Goal: Information Seeking & Learning: Learn about a topic

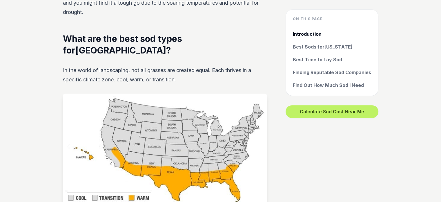
scroll to position [406, 0]
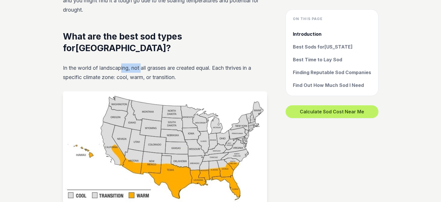
drag, startPoint x: 122, startPoint y: 54, endPoint x: 187, endPoint y: 64, distance: 66.4
click at [178, 63] on p "In the world of landscaping, not all grasses are created equal. Each thrives in…" at bounding box center [165, 72] width 204 height 19
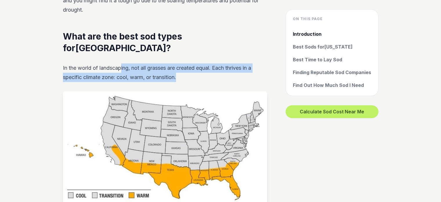
click at [210, 68] on p "In the world of landscaping, not all grasses are created equal. Each thrives in…" at bounding box center [165, 72] width 204 height 19
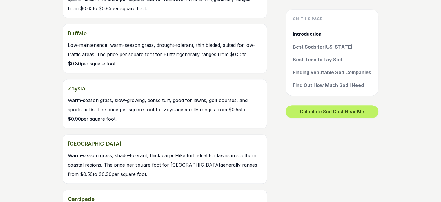
scroll to position [696, 0]
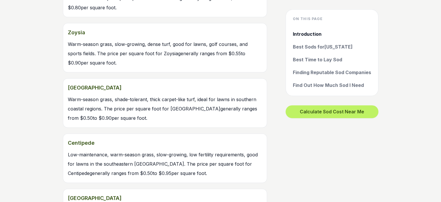
scroll to position [754, 0]
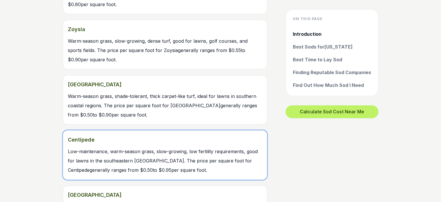
drag, startPoint x: 294, startPoint y: 157, endPoint x: 190, endPoint y: 144, distance: 104.1
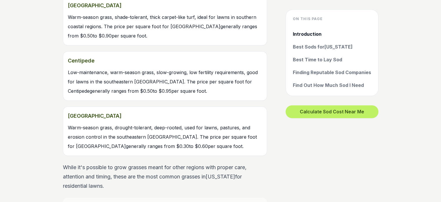
scroll to position [870, 0]
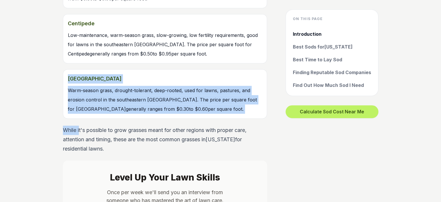
drag, startPoint x: 58, startPoint y: 74, endPoint x: 82, endPoint y: 122, distance: 53.1
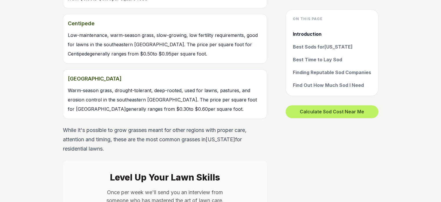
drag, startPoint x: 60, startPoint y: 127, endPoint x: 77, endPoint y: 140, distance: 21.1
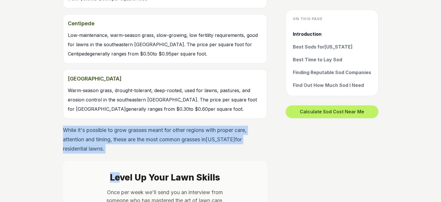
drag, startPoint x: 122, startPoint y: 142, endPoint x: 0, endPoint y: 101, distance: 129.2
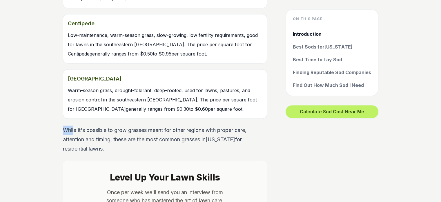
drag, startPoint x: 45, startPoint y: 115, endPoint x: 17, endPoint y: 109, distance: 28.4
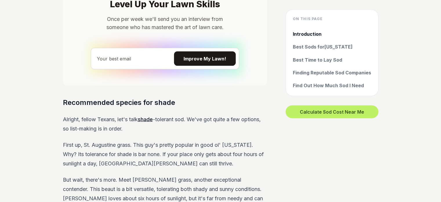
scroll to position [1044, 0]
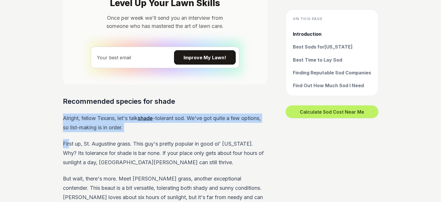
drag, startPoint x: 51, startPoint y: 101, endPoint x: 85, endPoint y: 137, distance: 49.9
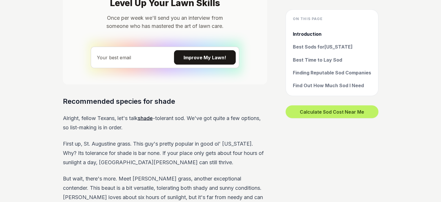
click at [113, 147] on p "First up, St. Augustine grass. This guy's pretty popular in good ol' [US_STATE]…" at bounding box center [165, 153] width 204 height 28
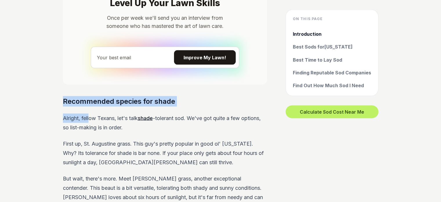
drag, startPoint x: 60, startPoint y: 86, endPoint x: 156, endPoint y: 122, distance: 102.0
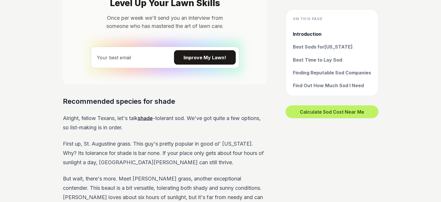
click at [174, 139] on p "First up, St. Augustine grass. This guy's pretty popular in good ol' [US_STATE]…" at bounding box center [165, 153] width 204 height 28
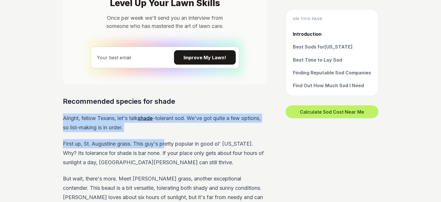
drag, startPoint x: 166, startPoint y: 120, endPoint x: 36, endPoint y: 96, distance: 132.5
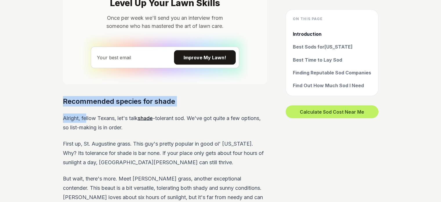
drag, startPoint x: 55, startPoint y: 89, endPoint x: 138, endPoint y: 126, distance: 90.9
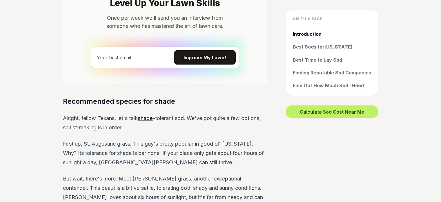
click at [142, 139] on p "First up, St. Augustine grass. This guy's pretty popular in good ol' [US_STATE]…" at bounding box center [165, 153] width 204 height 28
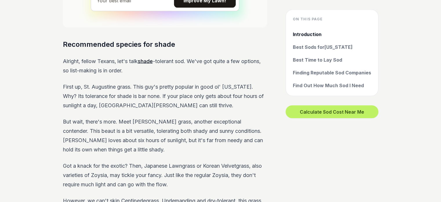
scroll to position [1102, 0]
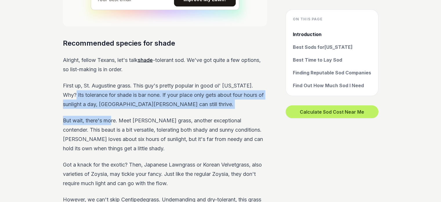
drag, startPoint x: 139, startPoint y: 113, endPoint x: 183, endPoint y: 140, distance: 51.5
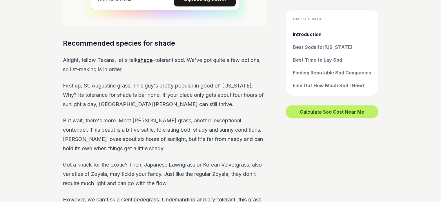
click at [183, 140] on p "But wait, there's more. Meet [PERSON_NAME] grass, another exceptional contender…" at bounding box center [165, 133] width 204 height 37
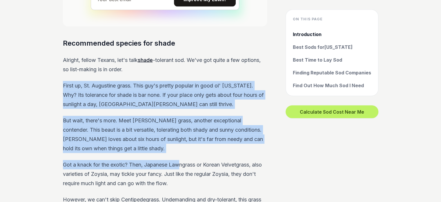
drag, startPoint x: 155, startPoint y: 135, endPoint x: 4, endPoint y: 71, distance: 164.2
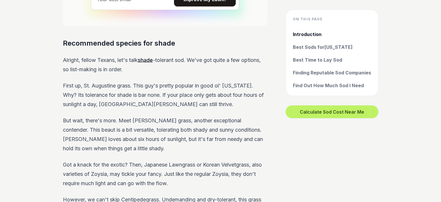
drag, startPoint x: 61, startPoint y: 74, endPoint x: 61, endPoint y: 77, distance: 3.5
drag, startPoint x: 138, startPoint y: 72, endPoint x: 188, endPoint y: 77, distance: 49.9
click at [183, 81] on p "First up, St. Augustine grass. This guy's pretty popular in good ol' [US_STATE]…" at bounding box center [165, 95] width 204 height 28
click at [201, 87] on p "First up, St. Augustine grass. This guy's pretty popular in good ol' [US_STATE]…" at bounding box center [165, 95] width 204 height 28
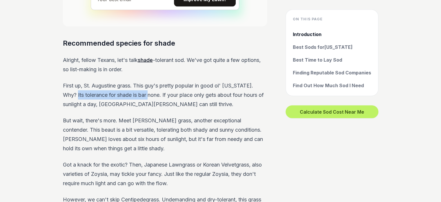
drag, startPoint x: 66, startPoint y: 82, endPoint x: 145, endPoint y: 78, distance: 79.0
click at [142, 81] on p "First up, St. Augustine grass. This guy's pretty popular in good ol' [US_STATE]…" at bounding box center [165, 95] width 204 height 28
click at [153, 81] on p "First up, St. Augustine grass. This guy's pretty popular in good ol' [US_STATE]…" at bounding box center [165, 95] width 204 height 28
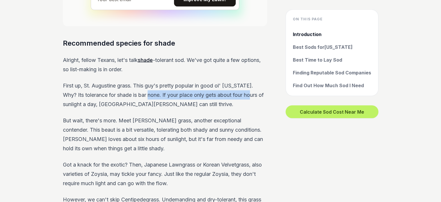
drag, startPoint x: 140, startPoint y: 81, endPoint x: 243, endPoint y: 84, distance: 102.7
click at [243, 84] on p "First up, St. Augustine grass. This guy's pretty popular in good ol' [US_STATE]…" at bounding box center [165, 95] width 204 height 28
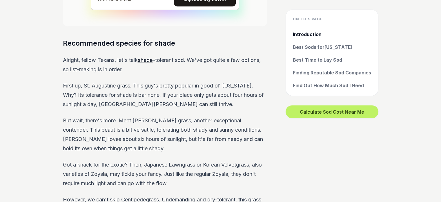
click at [251, 90] on p "First up, St. Augustine grass. This guy's pretty popular in good ol' [US_STATE]…" at bounding box center [165, 95] width 204 height 28
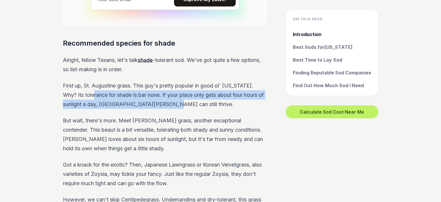
drag, startPoint x: 200, startPoint y: 94, endPoint x: 66, endPoint y: 85, distance: 134.9
click at [77, 85] on p "First up, St. Augustine grass. This guy's pretty popular in good ol' [US_STATE]…" at bounding box center [165, 95] width 204 height 28
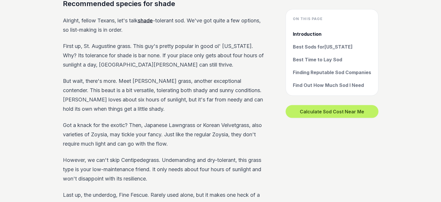
scroll to position [1160, 0]
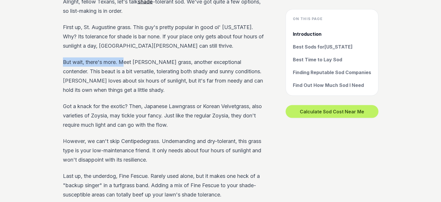
drag, startPoint x: 59, startPoint y: 49, endPoint x: 126, endPoint y: 54, distance: 67.5
click at [125, 54] on div "On this page Introduction Best Sods for [US_STATE] Best Time to Lay Sod Finding…" at bounding box center [221, 162] width 334 height 2262
click at [132, 58] on p "But wait, there's more. Meet [PERSON_NAME] grass, another exceptional contender…" at bounding box center [165, 75] width 204 height 37
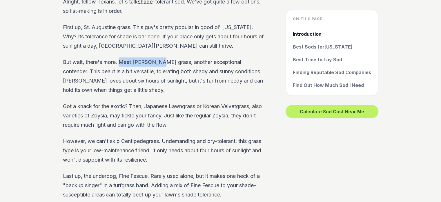
drag, startPoint x: 121, startPoint y: 52, endPoint x: 187, endPoint y: 56, distance: 66.5
click at [180, 57] on p "But wait, there's more. Meet [PERSON_NAME] grass, another exceptional contender…" at bounding box center [165, 75] width 204 height 37
click at [194, 59] on p "But wait, there's more. Meet [PERSON_NAME] grass, another exceptional contender…" at bounding box center [165, 75] width 204 height 37
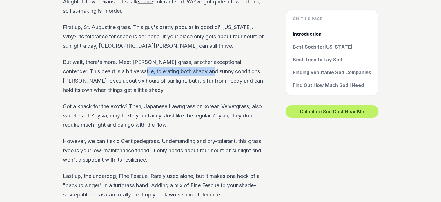
drag, startPoint x: 120, startPoint y: 58, endPoint x: 218, endPoint y: 61, distance: 98.1
click at [205, 58] on p "But wait, there's more. Meet [PERSON_NAME] grass, another exceptional contender…" at bounding box center [165, 75] width 204 height 37
click at [229, 69] on p "But wait, there's more. Meet [PERSON_NAME] grass, another exceptional contender…" at bounding box center [165, 75] width 204 height 37
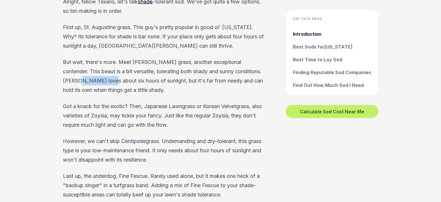
drag, startPoint x: 64, startPoint y: 69, endPoint x: 142, endPoint y: 71, distance: 78.6
click at [133, 70] on p "But wait, there's more. Meet [PERSON_NAME] grass, another exceptional contender…" at bounding box center [165, 75] width 204 height 37
click at [175, 76] on p "But wait, there's more. Meet [PERSON_NAME] grass, another exceptional contender…" at bounding box center [165, 75] width 204 height 37
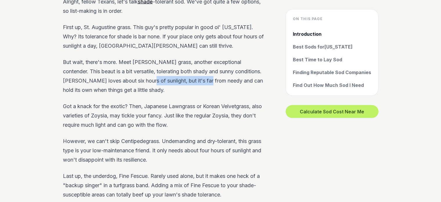
drag, startPoint x: 130, startPoint y: 68, endPoint x: 210, endPoint y: 69, distance: 80.4
click at [206, 68] on p "But wait, there's more. Meet [PERSON_NAME] grass, another exceptional contender…" at bounding box center [165, 75] width 204 height 37
click at [211, 70] on p "But wait, there's more. Meet [PERSON_NAME] grass, another exceptional contender…" at bounding box center [165, 75] width 204 height 37
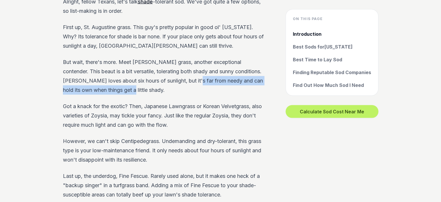
drag, startPoint x: 180, startPoint y: 67, endPoint x: 183, endPoint y: 76, distance: 9.5
click at [182, 74] on p "But wait, there's more. Meet [PERSON_NAME] grass, another exceptional contender…" at bounding box center [165, 75] width 204 height 37
click at [184, 78] on p "But wait, there's more. Meet [PERSON_NAME] grass, another exceptional contender…" at bounding box center [165, 75] width 204 height 37
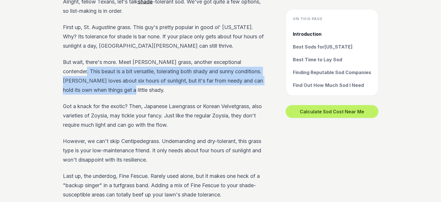
drag, startPoint x: 147, startPoint y: 76, endPoint x: 33, endPoint y: 58, distance: 115.4
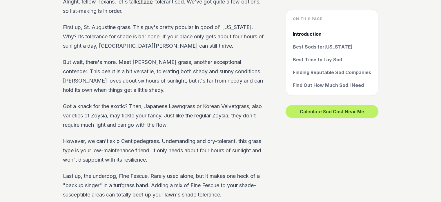
click at [111, 102] on p "Got a knack for the exotic? Then, Japanese Lawngrass or Korean Velvetgrass, als…" at bounding box center [165, 116] width 204 height 28
drag, startPoint x: 66, startPoint y: 104, endPoint x: 172, endPoint y: 111, distance: 106.7
click at [160, 111] on p "Got a knack for the exotic? Then, Japanese Lawngrass or Korean Velvetgrass, als…" at bounding box center [165, 116] width 204 height 28
click at [198, 109] on p "Got a knack for the exotic? Then, Japanese Lawngrass or Korean Velvetgrass, als…" at bounding box center [165, 116] width 204 height 28
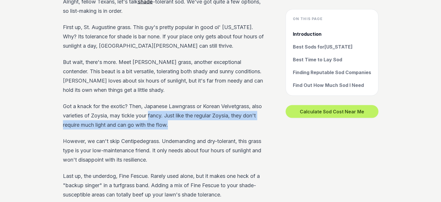
drag, startPoint x: 191, startPoint y: 109, endPoint x: 106, endPoint y: 97, distance: 86.6
click at [107, 102] on p "Got a knack for the exotic? Then, Japanese Lawngrass or Korean Velvetgrass, als…" at bounding box center [165, 116] width 204 height 28
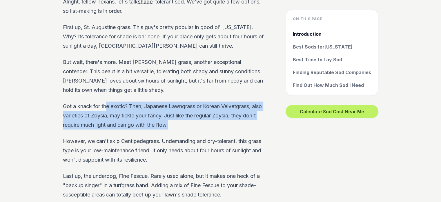
click at [210, 111] on p "Got a knack for the exotic? Then, Japanese Lawngrass or Korean Velvetgrass, als…" at bounding box center [165, 116] width 204 height 28
drag, startPoint x: 152, startPoint y: 101, endPoint x: 106, endPoint y: 90, distance: 47.0
click at [122, 102] on p "Got a knack for the exotic? Then, Japanese Lawngrass or Korean Velvetgrass, als…" at bounding box center [165, 116] width 204 height 28
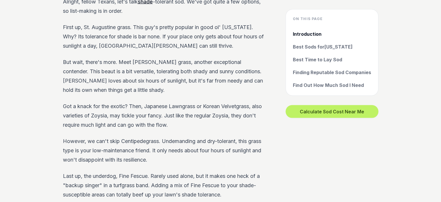
click at [87, 102] on p "Got a knack for the exotic? Then, Japanese Lawngrass or Korean Velvetgrass, als…" at bounding box center [165, 116] width 204 height 28
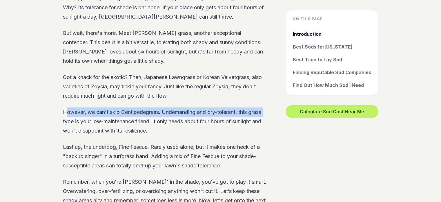
drag, startPoint x: 65, startPoint y: 99, endPoint x: 62, endPoint y: 110, distance: 10.9
click at [62, 108] on div "On this page Introduction Best Sods for [US_STATE] Best Time to Lay Sod Finding…" at bounding box center [221, 133] width 334 height 2262
click at [62, 110] on div "On this page Introduction Best Sods for [US_STATE] Best Time to Lay Sod Finding…" at bounding box center [221, 133] width 334 height 2262
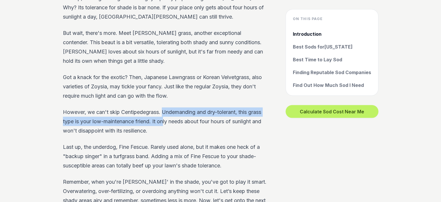
drag, startPoint x: 164, startPoint y: 101, endPoint x: 164, endPoint y: 108, distance: 7.8
click at [164, 108] on p "However, we can't skip Centipedegrass. Undemanding and dry-tolerant, this grass…" at bounding box center [165, 121] width 204 height 28
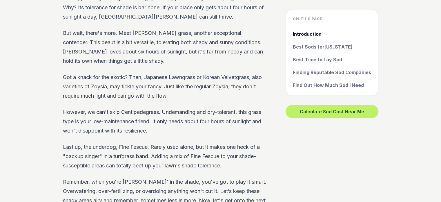
click at [180, 117] on p "However, we can't skip Centipedegrass. Undemanding and dry-tolerant, this grass…" at bounding box center [165, 121] width 204 height 28
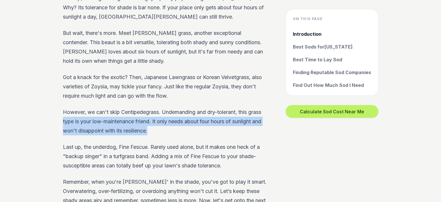
drag, startPoint x: 60, startPoint y: 108, endPoint x: 215, endPoint y: 120, distance: 155.6
click at [195, 117] on div "On this page Introduction Best Sods for [US_STATE] Best Time to Lay Sod Finding…" at bounding box center [221, 133] width 334 height 2262
click at [218, 120] on p "However, we can't skip Centipedegrass. Undemanding and dry-tolerant, this grass…" at bounding box center [165, 121] width 204 height 28
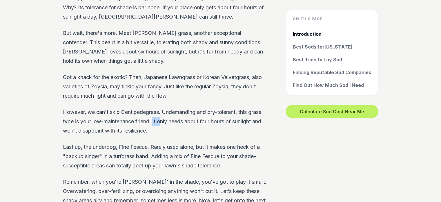
drag, startPoint x: 159, startPoint y: 110, endPoint x: 179, endPoint y: 119, distance: 21.8
click at [174, 117] on p "However, we can't skip Centipedegrass. Undemanding and dry-tolerant, this grass…" at bounding box center [165, 121] width 204 height 28
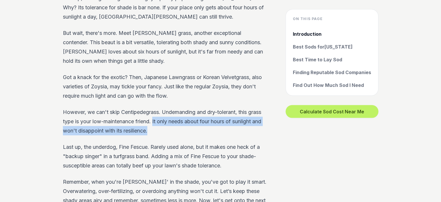
click at [179, 119] on p "However, we can't skip Centipedegrass. Undemanding and dry-tolerant, this grass…" at bounding box center [165, 121] width 204 height 28
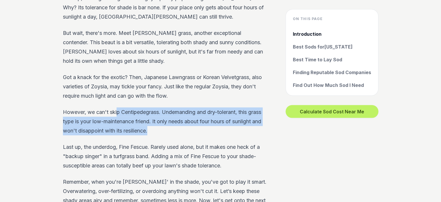
drag, startPoint x: 181, startPoint y: 119, endPoint x: 84, endPoint y: 95, distance: 100.1
click at [100, 107] on p "However, we can't skip Centipedegrass. Undemanding and dry-tolerant, this grass…" at bounding box center [165, 121] width 204 height 28
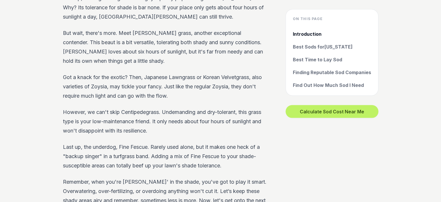
click at [55, 94] on div "On this page Introduction Best Sods for [US_STATE] Best Time to Lay Sod Finding…" at bounding box center [221, 133] width 334 height 2262
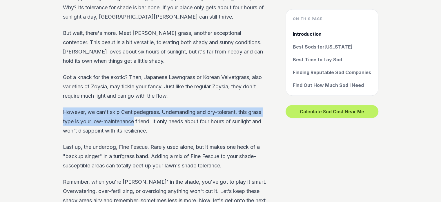
drag, startPoint x: 65, startPoint y: 96, endPoint x: 183, endPoint y: 117, distance: 119.7
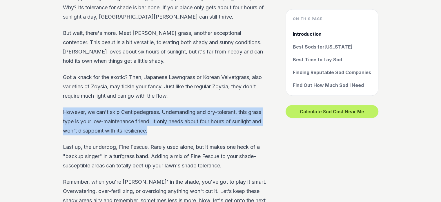
click at [185, 117] on p "However, we can't skip Centipedegrass. Undemanding and dry-tolerant, this grass…" at bounding box center [165, 121] width 204 height 28
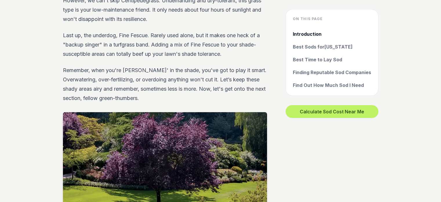
scroll to position [1247, 0]
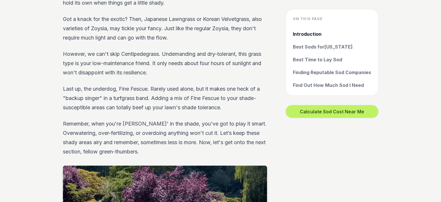
click at [59, 87] on div "On this page Introduction Best Sods for [US_STATE] Best Time to Lay Sod Finding…" at bounding box center [221, 75] width 334 height 2262
click at [58, 95] on div "On this page Introduction Best Sods for [US_STATE] Best Time to Lay Sod Finding…" at bounding box center [221, 75] width 334 height 2262
drag, startPoint x: 170, startPoint y: 69, endPoint x: 174, endPoint y: 86, distance: 16.7
click at [172, 83] on div "Alright, fellow Texans, let's talk shade -tolerant sod. We've got quite a few o…" at bounding box center [165, 33] width 204 height 246
click at [175, 89] on p "Last up, the underdog, Fine Fescue. Rarely used alone, but it makes one heck of…" at bounding box center [165, 98] width 204 height 28
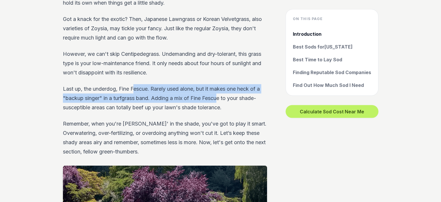
drag, startPoint x: 135, startPoint y: 74, endPoint x: 242, endPoint y: 89, distance: 109.0
click at [224, 85] on p "Last up, the underdog, Fine Fescue. Rarely used alone, but it makes one heck of…" at bounding box center [165, 98] width 204 height 28
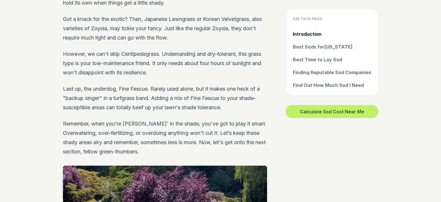
click at [243, 89] on p "Last up, the underdog, Fine Fescue. Rarely used alone, but it makes one heck of…" at bounding box center [165, 98] width 204 height 28
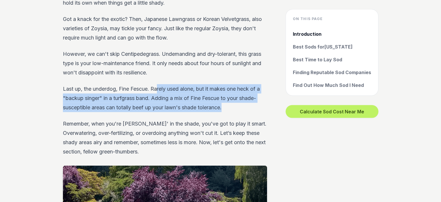
drag, startPoint x: 177, startPoint y: 82, endPoint x: 139, endPoint y: 76, distance: 38.7
click at [146, 84] on p "Last up, the underdog, Fine Fescue. Rarely used alone, but it makes one heck of…" at bounding box center [165, 98] width 204 height 28
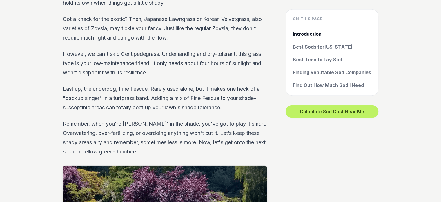
click at [138, 84] on p "Last up, the underdog, Fine Fescue. Rarely used alone, but it makes one heck of…" at bounding box center [165, 98] width 204 height 28
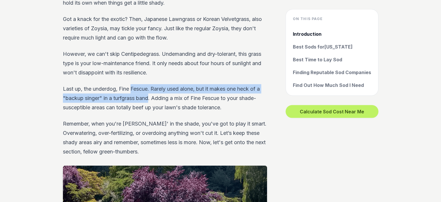
drag, startPoint x: 138, startPoint y: 76, endPoint x: 140, endPoint y: 91, distance: 14.9
click at [140, 90] on p "Last up, the underdog, Fine Fescue. Rarely used alone, but it makes one heck of…" at bounding box center [165, 98] width 204 height 28
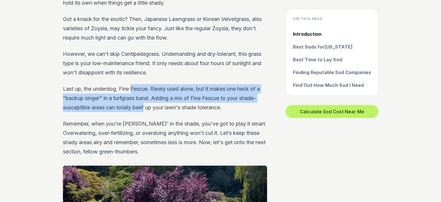
click at [140, 91] on p "Last up, the underdog, Fine Fescue. Rarely used alone, but it makes one heck of…" at bounding box center [165, 98] width 204 height 28
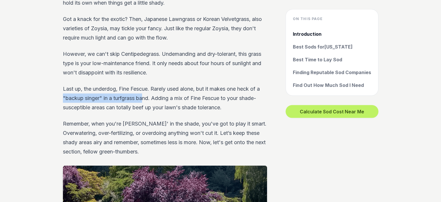
drag, startPoint x: 57, startPoint y: 87, endPoint x: 181, endPoint y: 93, distance: 124.3
click at [181, 93] on div "On this page Introduction Best Sods for [US_STATE] Best Time to Lay Sod Finding…" at bounding box center [221, 75] width 334 height 2262
click at [222, 99] on p "Last up, the underdog, Fine Fescue. Rarely used alone, but it makes one heck of…" at bounding box center [165, 98] width 204 height 28
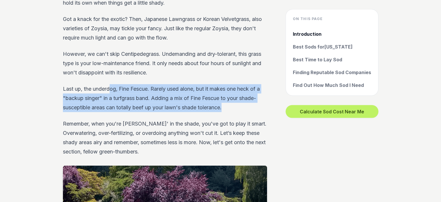
drag, startPoint x: 228, startPoint y: 96, endPoint x: 100, endPoint y: 79, distance: 129.4
click at [109, 84] on p "Last up, the underdog, Fine Fescue. Rarely used alone, but it makes one heck of…" at bounding box center [165, 98] width 204 height 28
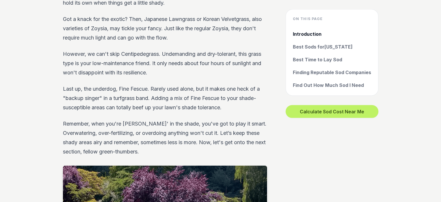
click at [88, 84] on p "Last up, the underdog, Fine Fescue. Rarely used alone, but it makes one heck of…" at bounding box center [165, 98] width 204 height 28
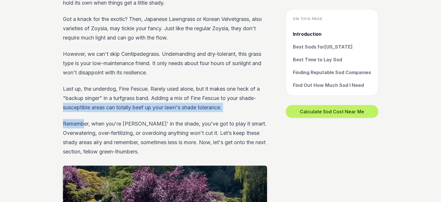
drag, startPoint x: 111, startPoint y: 123, endPoint x: 148, endPoint y: 131, distance: 37.7
click at [124, 126] on div "On this page Introduction Best Sods for [US_STATE] Best Time to Lay Sod Finding…" at bounding box center [221, 75] width 334 height 2262
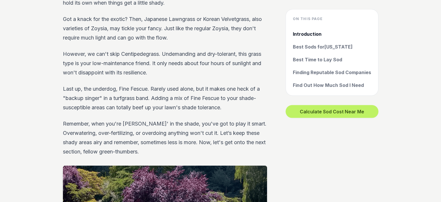
click at [148, 131] on p "Remember, when you're [PERSON_NAME]' in the shade, you've got to play it smart.…" at bounding box center [165, 137] width 204 height 37
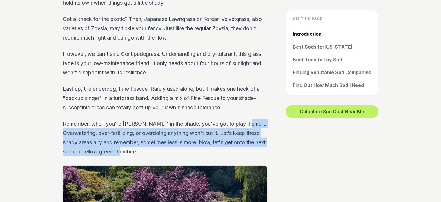
drag, startPoint x: 154, startPoint y: 137, endPoint x: 56, endPoint y: 117, distance: 99.9
click at [56, 117] on div "On this page Introduction Best Sods for [US_STATE] Best Time to Lay Sod Finding…" at bounding box center [221, 75] width 334 height 2262
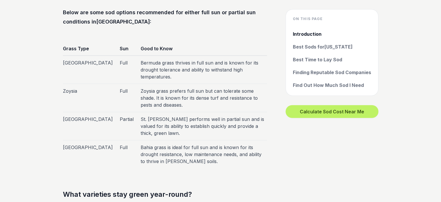
scroll to position [1624, 0]
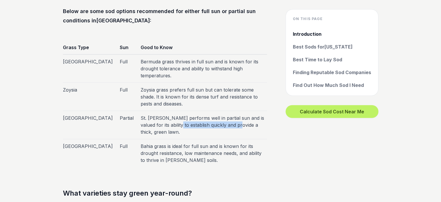
click at [137, 111] on td "St. [PERSON_NAME] performs well in partial sun and is valued for its ability to…" at bounding box center [202, 125] width 130 height 28
click at [195, 83] on td "Zoysia grass prefers full sun but can tolerate some shade. It is known for its …" at bounding box center [202, 97] width 130 height 28
click at [201, 83] on td "Zoysia grass prefers full sun but can tolerate some shade. It is known for its …" at bounding box center [202, 97] width 130 height 28
drag, startPoint x: 198, startPoint y: 79, endPoint x: 240, endPoint y: 84, distance: 41.7
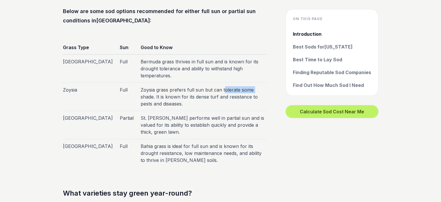
click at [237, 83] on td "Zoysia grass prefers full sun but can tolerate some shade. It is known for its …" at bounding box center [202, 97] width 130 height 28
click at [242, 84] on td "Zoysia grass prefers full sun but can tolerate some shade. It is known for its …" at bounding box center [202, 97] width 130 height 28
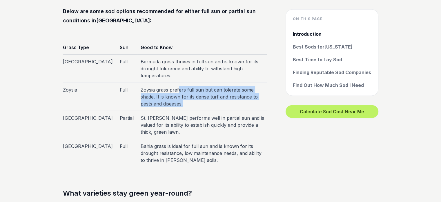
drag, startPoint x: 259, startPoint y: 86, endPoint x: 147, endPoint y: 75, distance: 112.2
click at [149, 83] on td "Zoysia grass prefers full sun but can tolerate some shade. It is known for its …" at bounding box center [202, 97] width 130 height 28
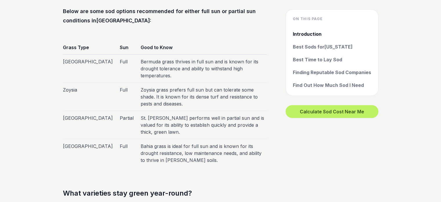
click at [147, 83] on td "Zoysia grass prefers full sun but can tolerate some shade. It is known for its …" at bounding box center [202, 97] width 130 height 28
drag, startPoint x: 137, startPoint y: 75, endPoint x: 162, endPoint y: 85, distance: 26.7
click at [153, 83] on td "Zoysia grass prefers full sun but can tolerate some shade. It is known for its …" at bounding box center [202, 97] width 130 height 28
click at [162, 85] on td "Zoysia grass prefers full sun but can tolerate some shade. It is known for its …" at bounding box center [202, 97] width 130 height 28
drag, startPoint x: 168, startPoint y: 83, endPoint x: 191, endPoint y: 94, distance: 25.2
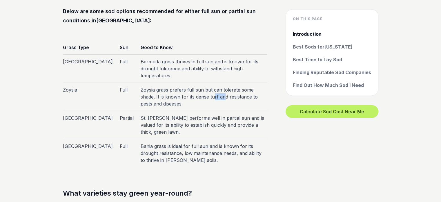
click at [185, 91] on td "Zoysia grass prefers full sun but can tolerate some shade. It is known for its …" at bounding box center [202, 97] width 130 height 28
click at [191, 111] on td "St. [PERSON_NAME] performs well in partial sun and is valued for its ability to…" at bounding box center [202, 125] width 130 height 28
drag, startPoint x: 213, startPoint y: 81, endPoint x: 251, endPoint y: 90, distance: 39.0
click at [236, 87] on td "Zoysia grass prefers full sun but can tolerate some shade. It is known for its …" at bounding box center [202, 97] width 130 height 28
click at [251, 90] on td "Zoysia grass prefers full sun but can tolerate some shade. It is known for its …" at bounding box center [202, 97] width 130 height 28
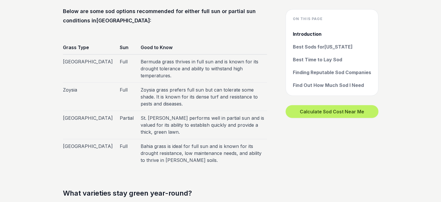
drag, startPoint x: 247, startPoint y: 109, endPoint x: 199, endPoint y: 98, distance: 49.4
click at [205, 111] on td "St. [PERSON_NAME] performs well in partial sun and is valued for its ability to…" at bounding box center [202, 125] width 130 height 28
click at [184, 111] on td "St. [PERSON_NAME] performs well in partial sun and is valued for its ability to…" at bounding box center [202, 125] width 130 height 28
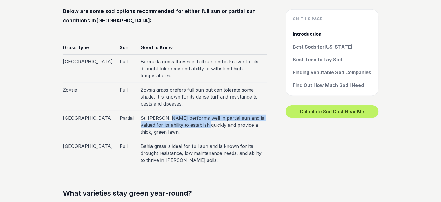
drag, startPoint x: 144, startPoint y: 99, endPoint x: 155, endPoint y: 110, distance: 15.4
click at [155, 111] on td "St. [PERSON_NAME] performs well in partial sun and is valued for its ability to…" at bounding box center [202, 125] width 130 height 28
drag, startPoint x: 243, startPoint y: 110, endPoint x: 152, endPoint y: 95, distance: 92.3
click at [167, 111] on td "St. [PERSON_NAME] performs well in partial sun and is valued for its ability to…" at bounding box center [202, 125] width 130 height 28
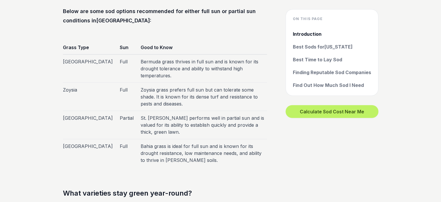
click at [149, 111] on td "St. [PERSON_NAME] performs well in partial sun and is valued for its ability to…" at bounding box center [202, 125] width 130 height 28
drag, startPoint x: 66, startPoint y: 102, endPoint x: 88, endPoint y: 109, distance: 23.6
click at [88, 111] on td "[GEOGRAPHIC_DATA]" at bounding box center [89, 125] width 53 height 28
click at [64, 111] on td "[GEOGRAPHIC_DATA]" at bounding box center [89, 125] width 53 height 28
drag, startPoint x: 63, startPoint y: 100, endPoint x: 85, endPoint y: 105, distance: 22.2
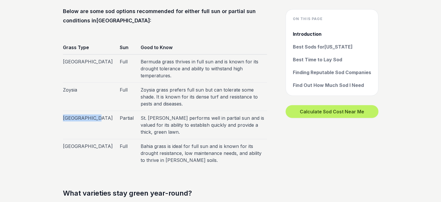
click at [85, 111] on td "[GEOGRAPHIC_DATA]" at bounding box center [89, 125] width 53 height 28
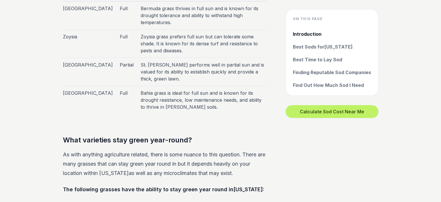
scroll to position [1682, 0]
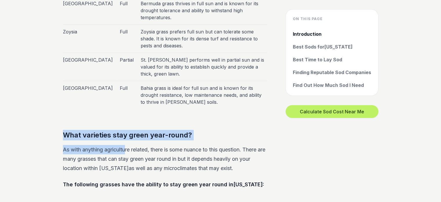
drag, startPoint x: 52, startPoint y: 97, endPoint x: 174, endPoint y: 133, distance: 127.7
click at [167, 133] on main "On this page Introduction Best Sods for [US_STATE] Best Time to Lay Sod Finding…" at bounding box center [220, 174] width 441 height 3330
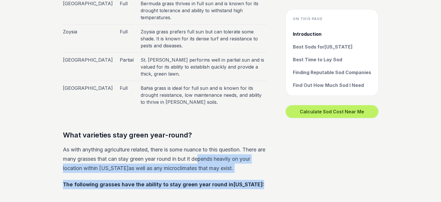
drag, startPoint x: 267, startPoint y: 149, endPoint x: 124, endPoint y: 122, distance: 145.4
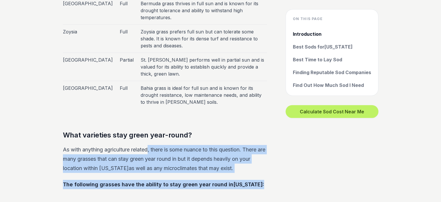
click at [34, 113] on main "On this page Introduction Best Sods for [US_STATE] Best Time to Lay Sod Finding…" at bounding box center [220, 174] width 441 height 3330
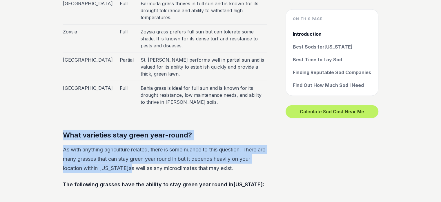
drag, startPoint x: 49, startPoint y: 112, endPoint x: 122, endPoint y: 149, distance: 81.9
click at [117, 145] on main "On this page Introduction Best Sods for [US_STATE] Best Time to Lay Sod Finding…" at bounding box center [220, 174] width 441 height 3330
click at [10, 132] on main "On this page Introduction Best Sods for [US_STATE] Best Time to Lay Sod Finding…" at bounding box center [220, 174] width 441 height 3330
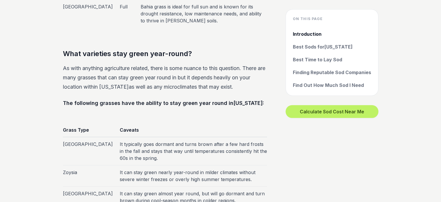
scroll to position [1798, 0]
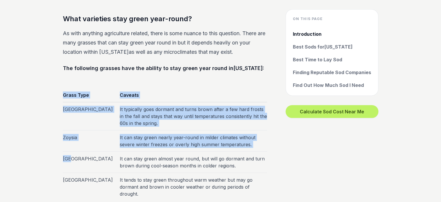
drag, startPoint x: 106, startPoint y: 128, endPoint x: 157, endPoint y: 130, distance: 51.1
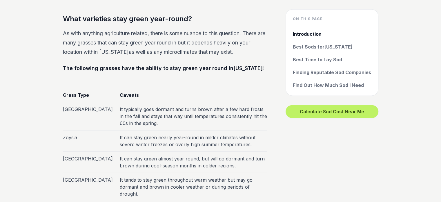
click at [233, 151] on td "It can stay green almost year round, but will go dormant and turn brown during …" at bounding box center [191, 161] width 151 height 21
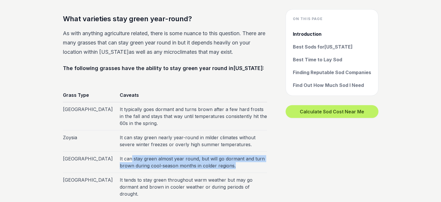
drag, startPoint x: 107, startPoint y: 126, endPoint x: 0, endPoint y: 122, distance: 106.8
click at [45, 122] on main "On this page Introduction Best Sods for [US_STATE] Best Time to Lay Sod Finding…" at bounding box center [220, 58] width 441 height 3330
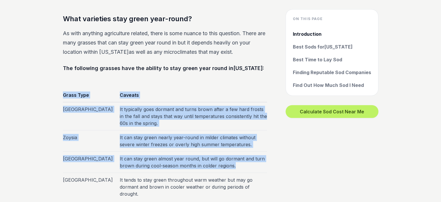
click at [0, 122] on main "On this page Introduction Best Sods for [US_STATE] Best Time to Lay Sod Finding…" at bounding box center [220, 58] width 441 height 3330
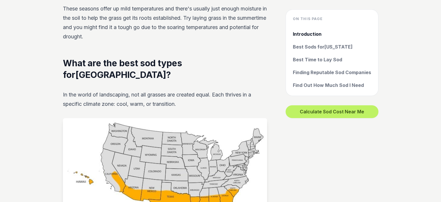
scroll to position [377, 0]
